Goal: Communication & Community: Answer question/provide support

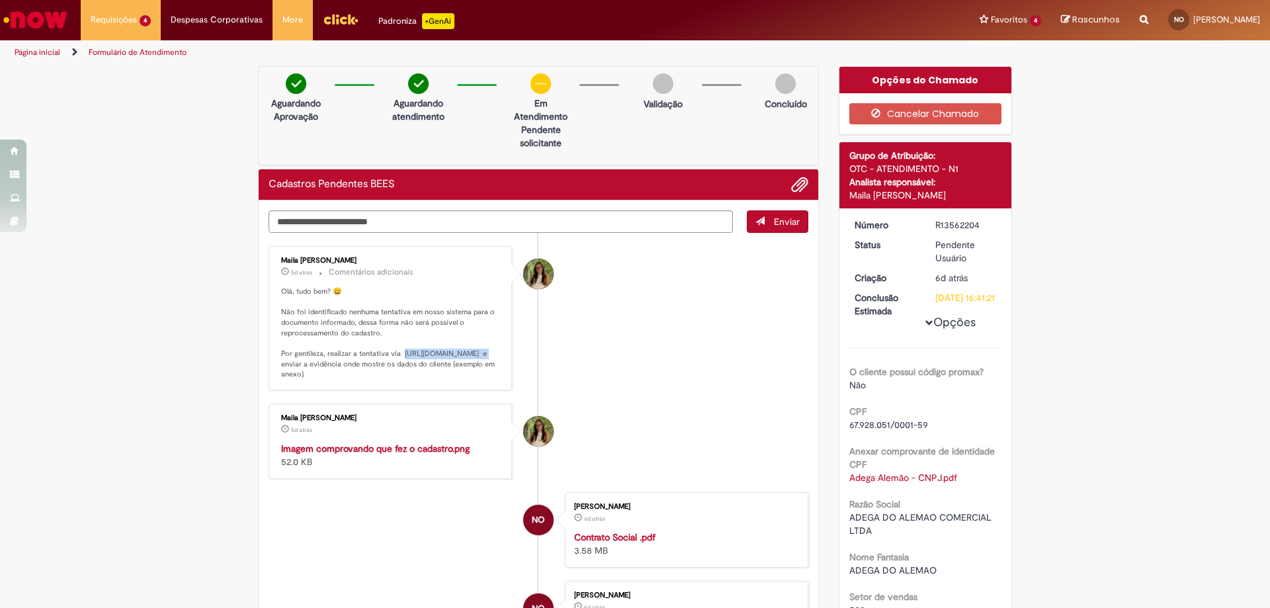
drag, startPoint x: 396, startPoint y: 352, endPoint x: 473, endPoint y: 352, distance: 77.4
click at [473, 352] on p "Olá, tudo bem? 😀 Não foi identificado nenhuma tentativa em nosso sistema para o…" at bounding box center [391, 332] width 220 height 93
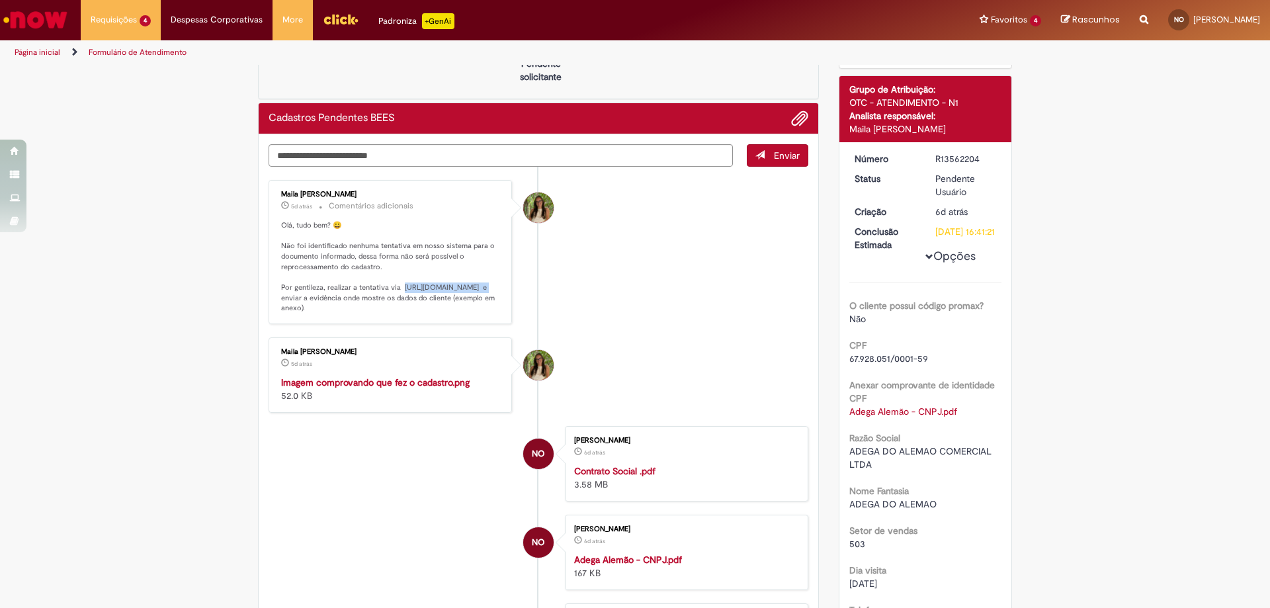
copy p "ttps://[DOMAIN_NAME][URL]"
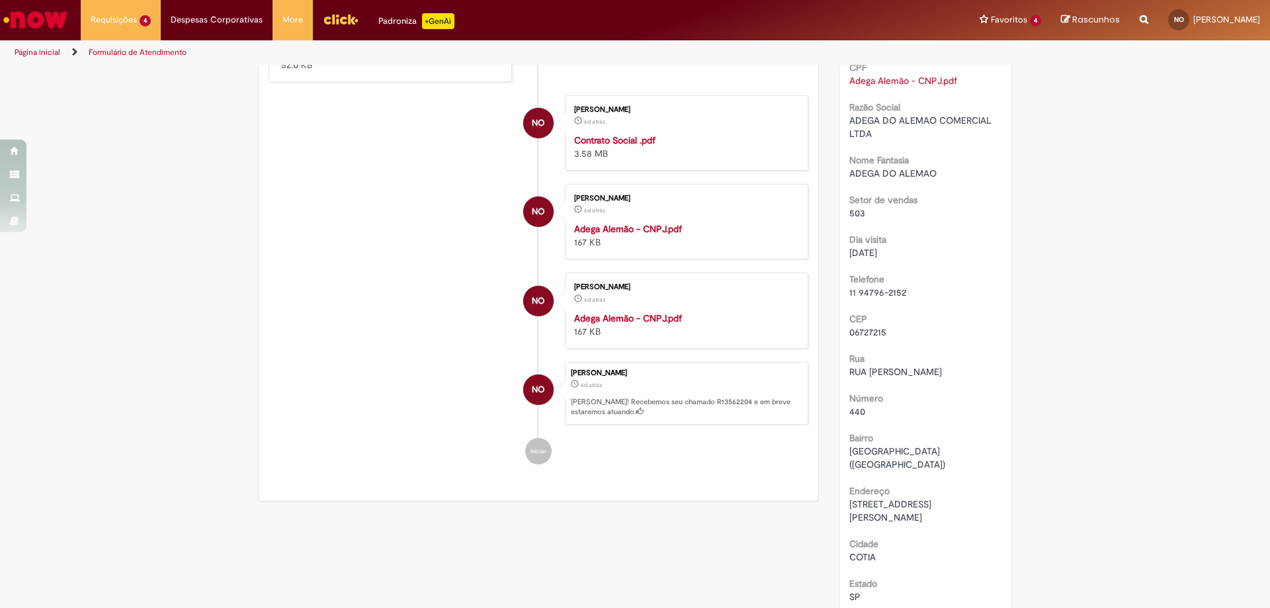
scroll to position [0, 0]
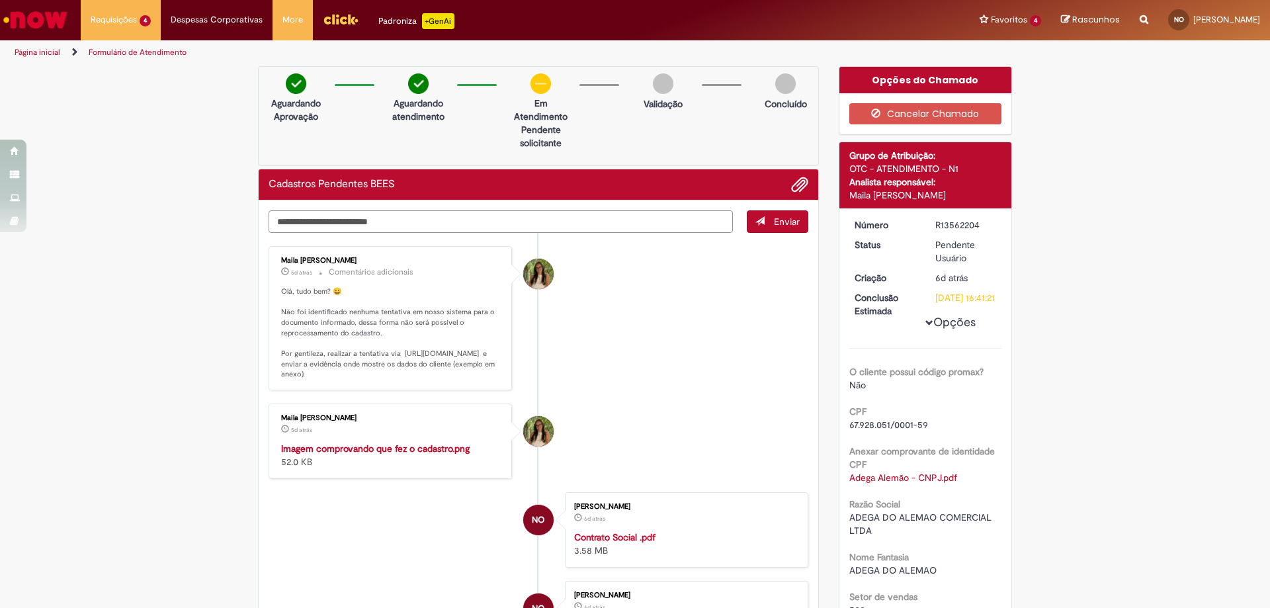
click at [444, 222] on textarea "Digite sua mensagem aqui..." at bounding box center [500, 221] width 464 height 22
click at [374, 222] on textarea "Digite sua mensagem aqui..." at bounding box center [500, 221] width 464 height 22
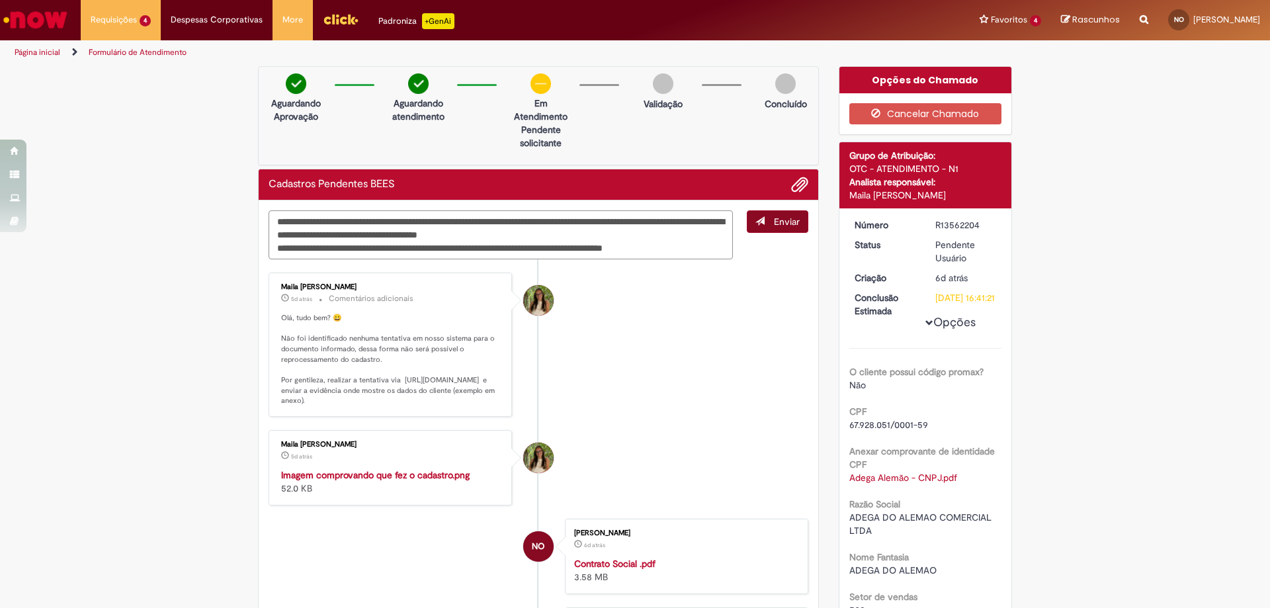
type textarea "**********"
click at [762, 224] on button "Enviar" at bounding box center [777, 221] width 61 height 22
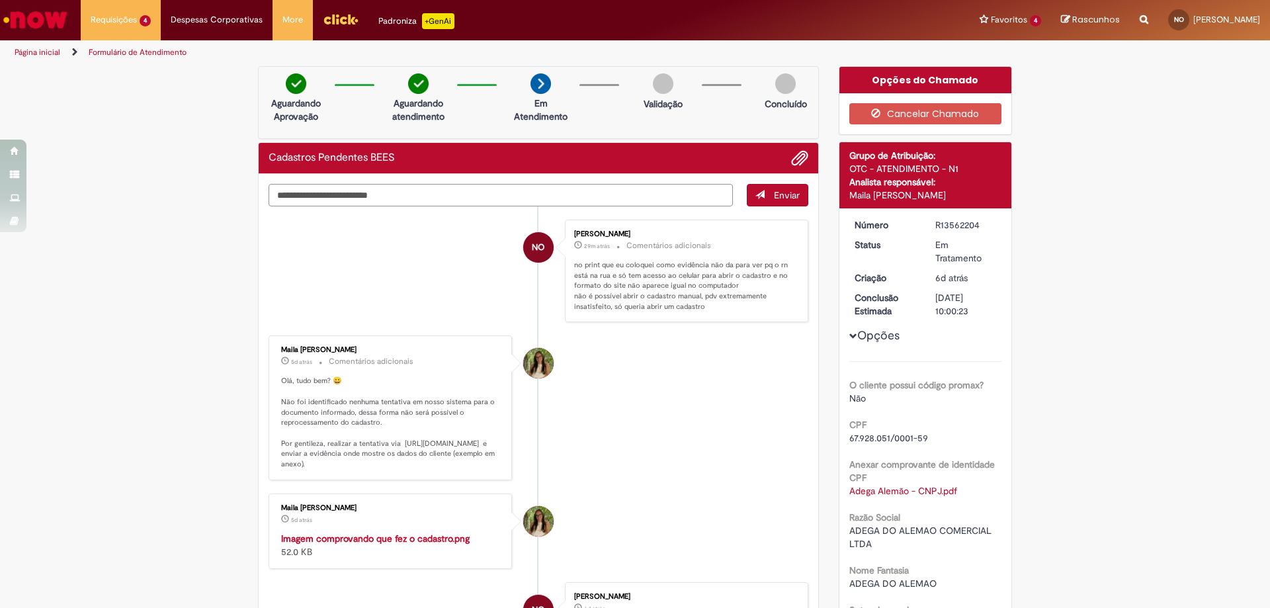
click at [432, 196] on textarea "Digite sua mensagem aqui..." at bounding box center [500, 195] width 464 height 22
click at [364, 198] on textarea "Digite sua mensagem aqui..." at bounding box center [500, 195] width 464 height 22
click at [792, 154] on span "Adicionar anexos" at bounding box center [800, 159] width 16 height 16
click at [794, 156] on span "Adicionar anexos" at bounding box center [800, 159] width 16 height 16
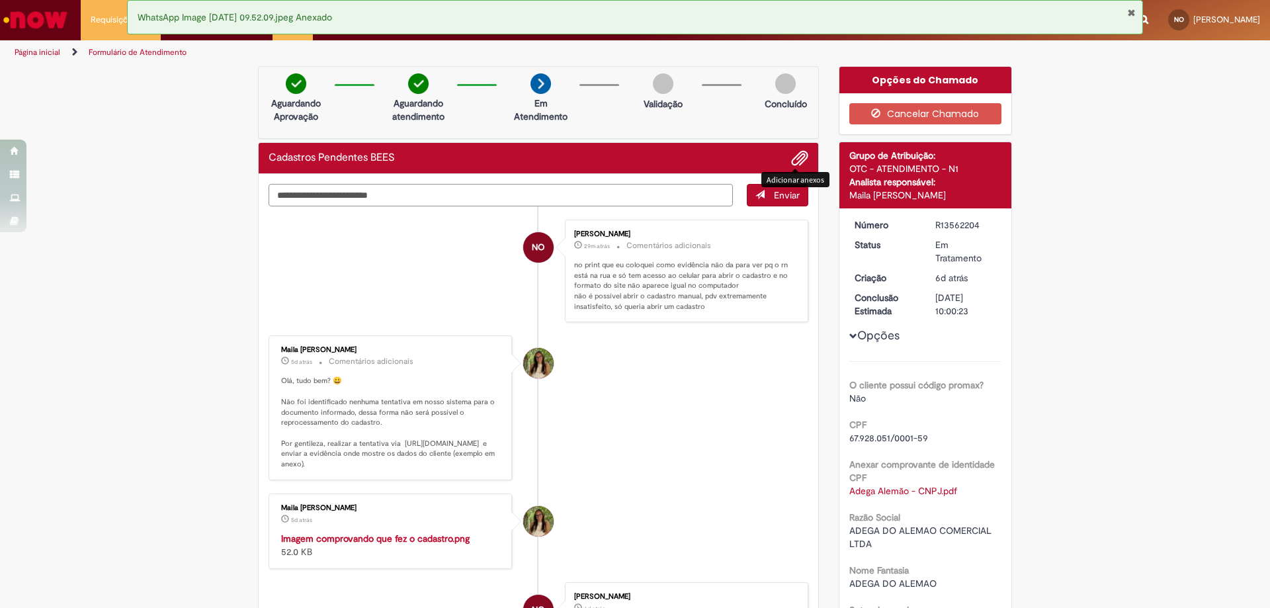
click at [376, 199] on textarea "Digite sua mensagem aqui..." at bounding box center [500, 195] width 464 height 22
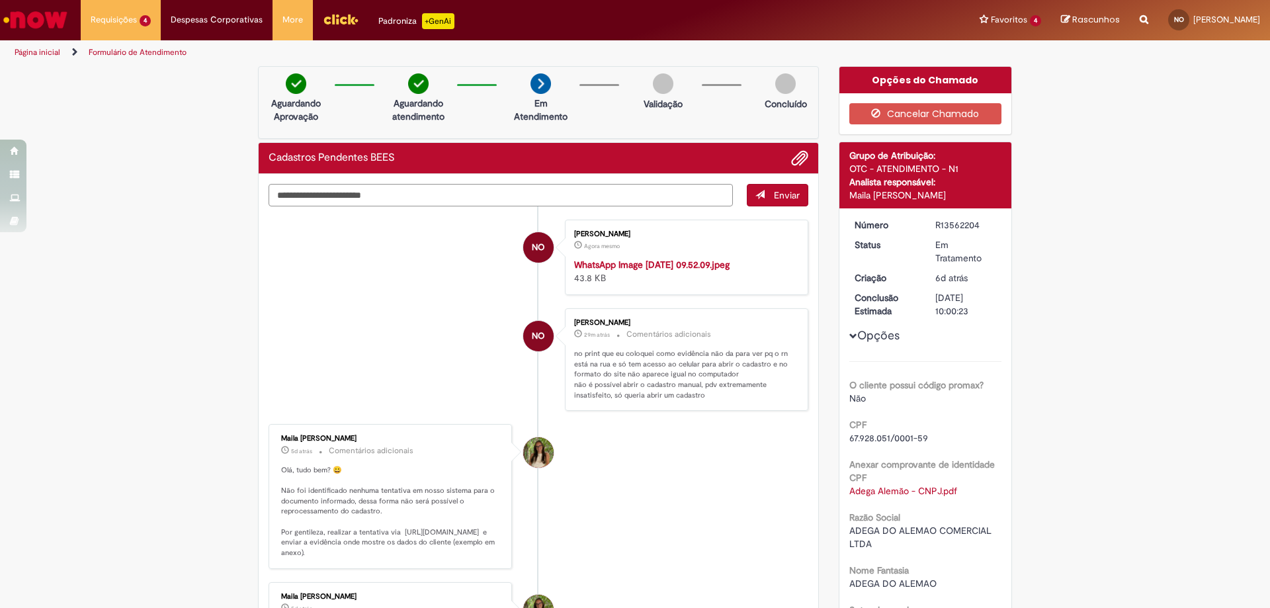
type textarea "**********"
